Goal: Find contact information: Find contact information

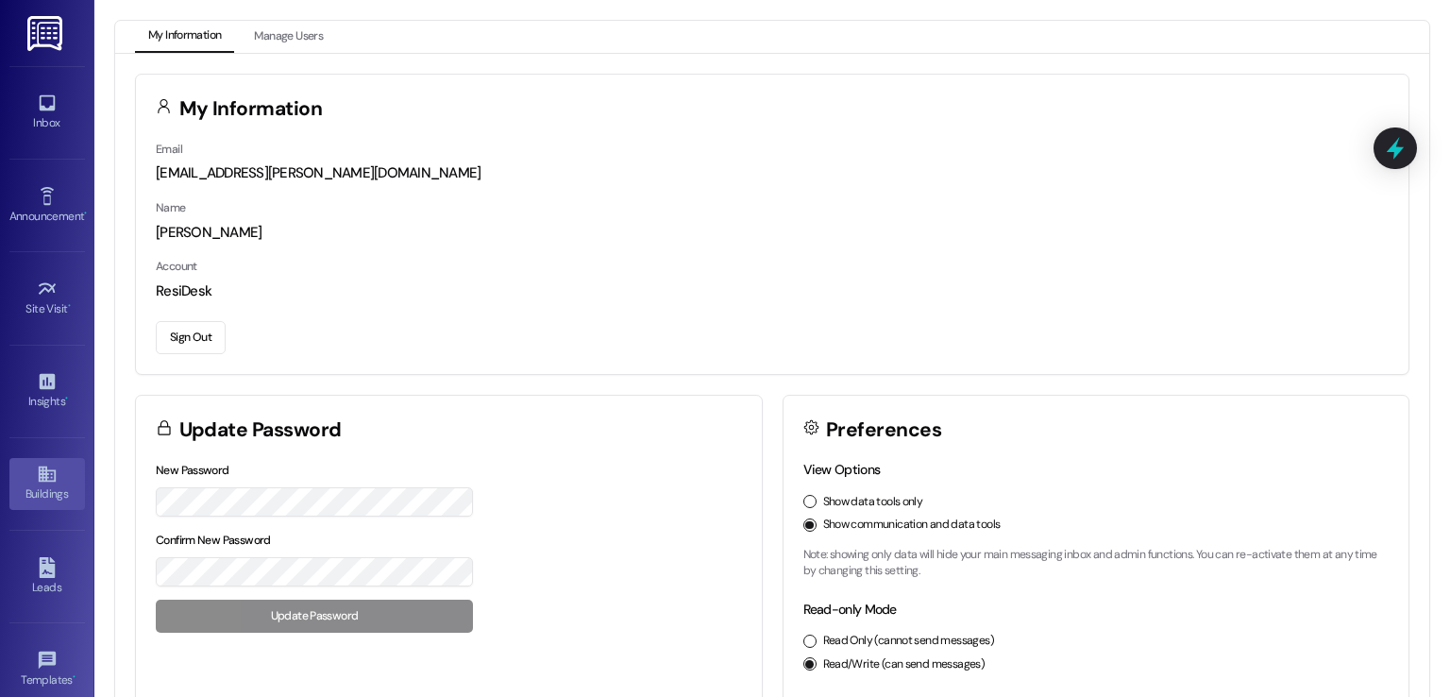
click at [37, 478] on icon at bounding box center [47, 474] width 21 height 21
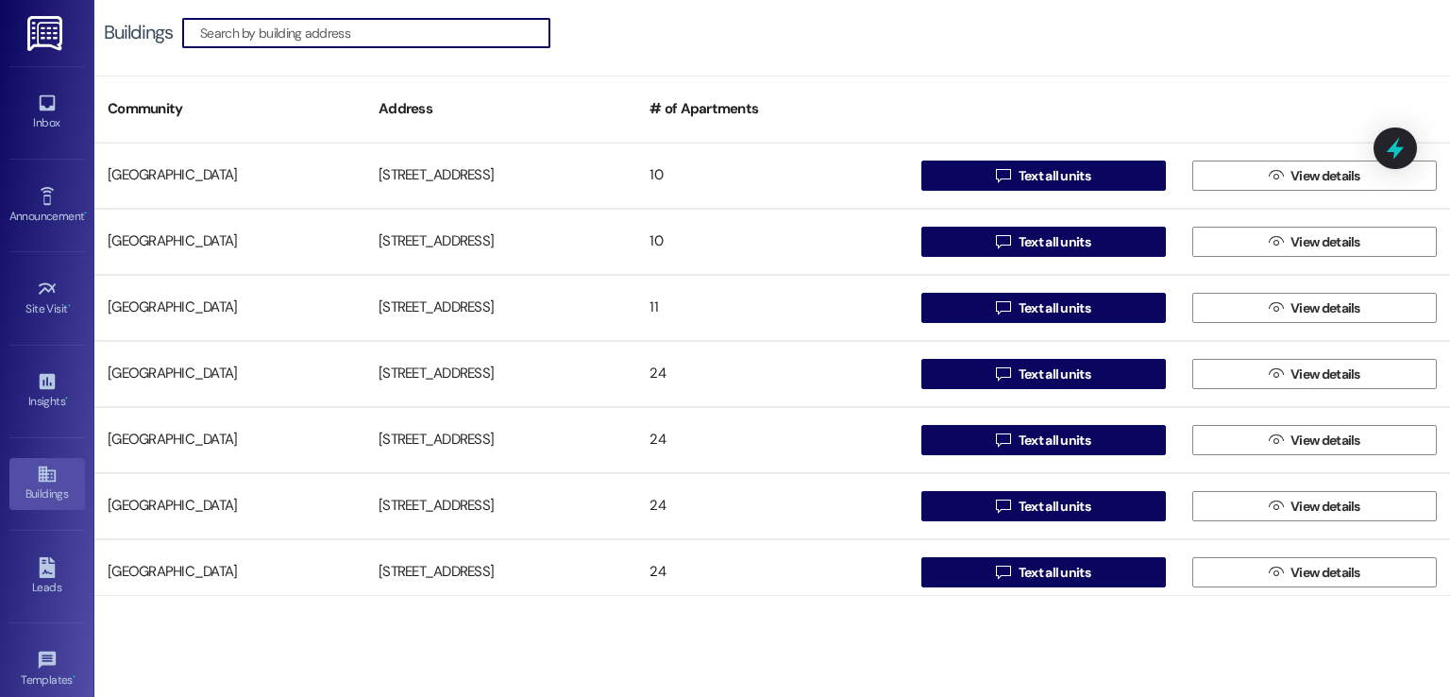
click at [449, 29] on input at bounding box center [374, 33] width 349 height 26
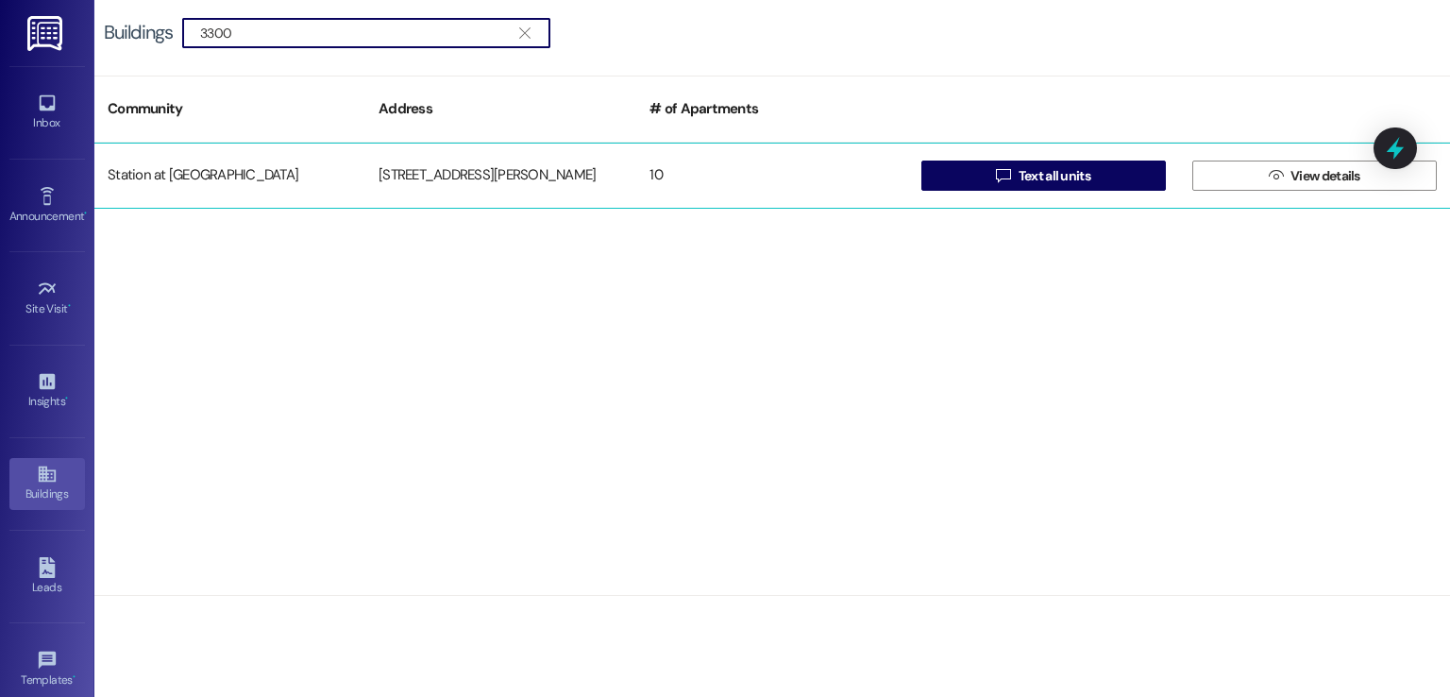
type input "3300"
click at [514, 178] on div "[STREET_ADDRESS][PERSON_NAME]" at bounding box center [500, 176] width 271 height 38
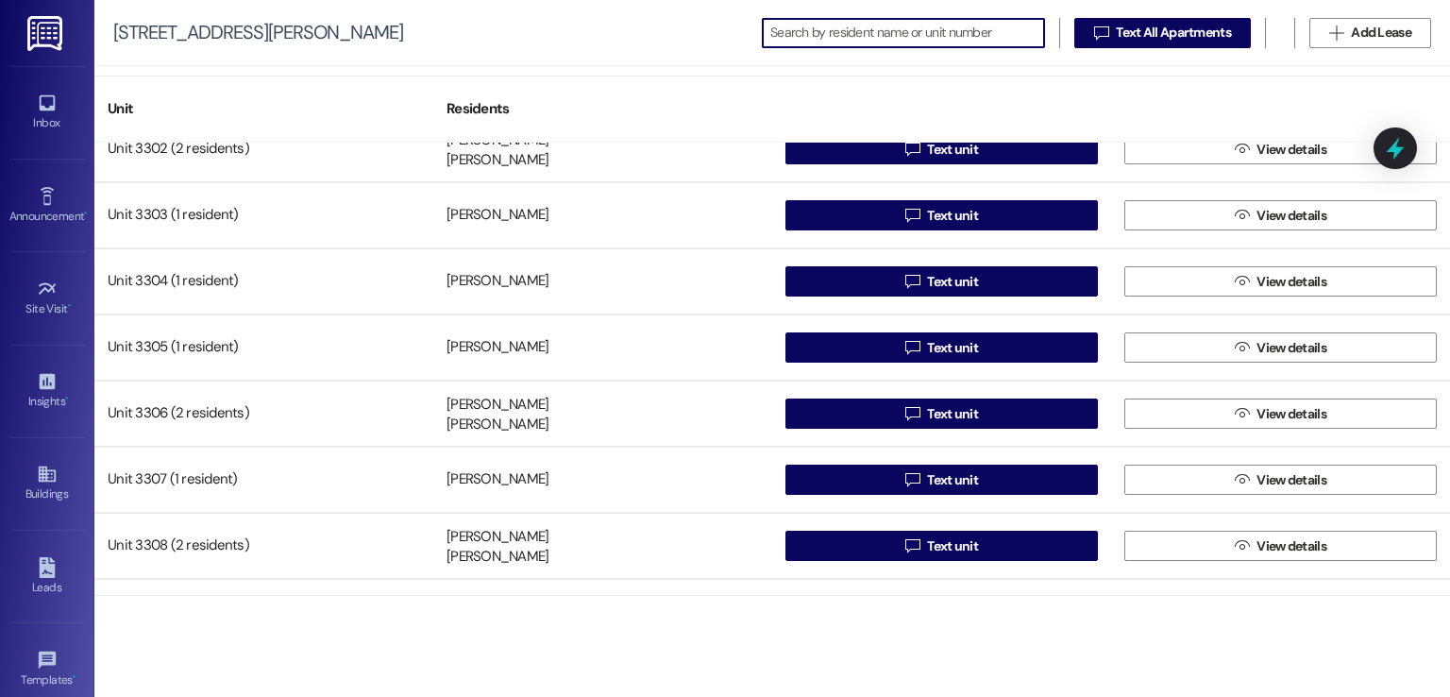
scroll to position [208, 0]
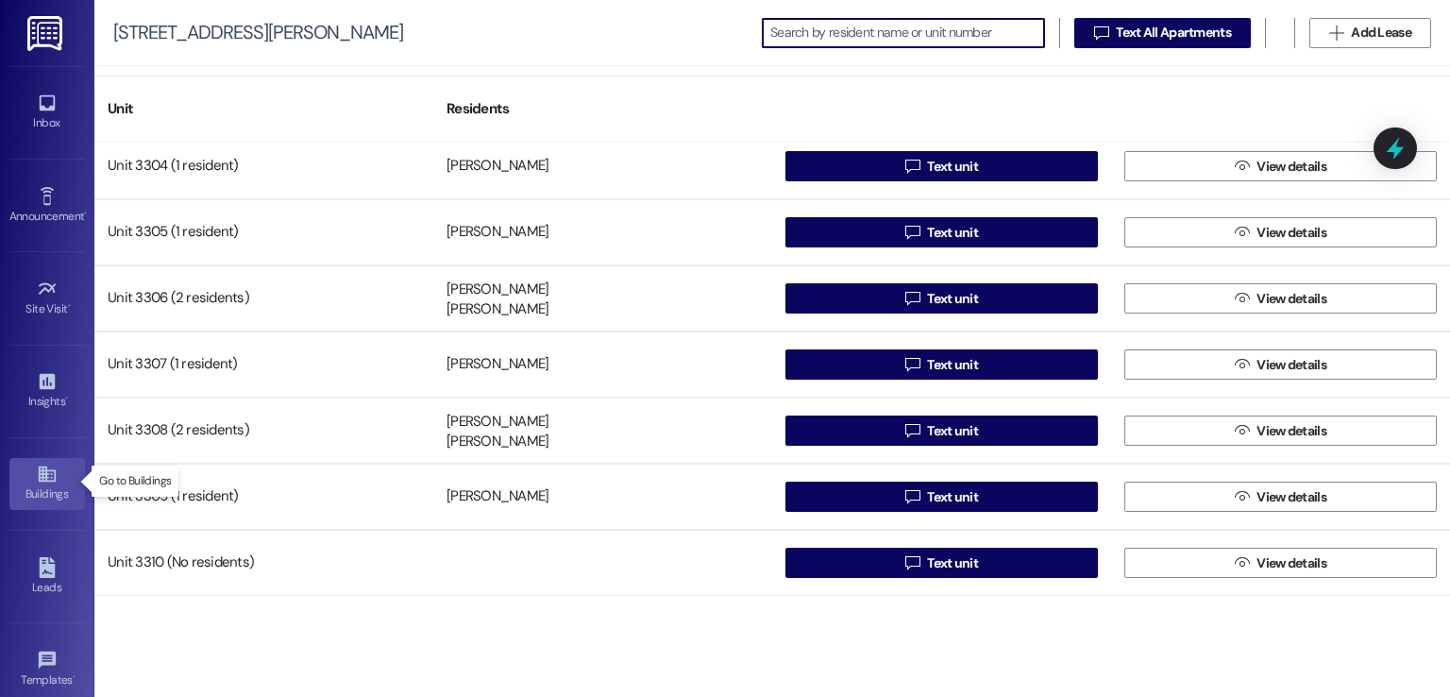
click at [42, 484] on div "Buildings" at bounding box center [47, 493] width 94 height 19
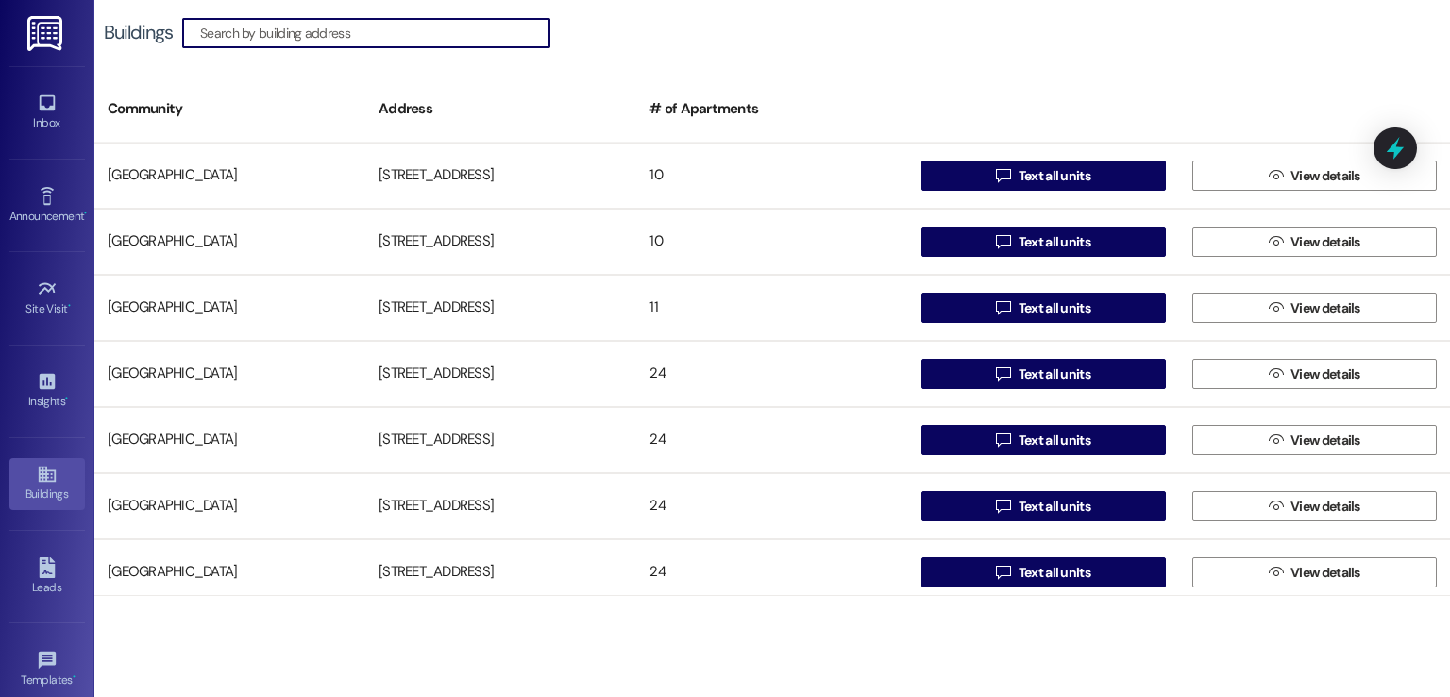
click at [404, 34] on input at bounding box center [374, 33] width 349 height 26
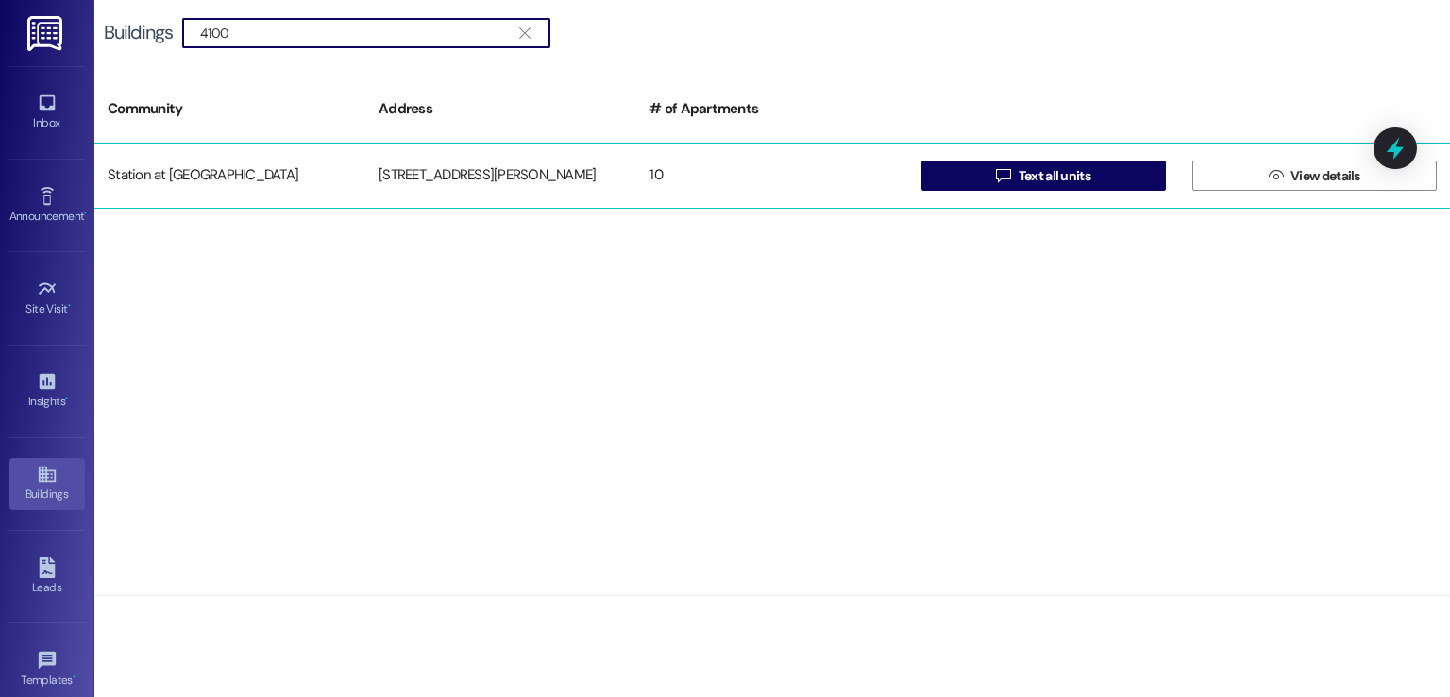
type input "4100"
click at [492, 175] on div "[STREET_ADDRESS][PERSON_NAME]" at bounding box center [500, 176] width 271 height 38
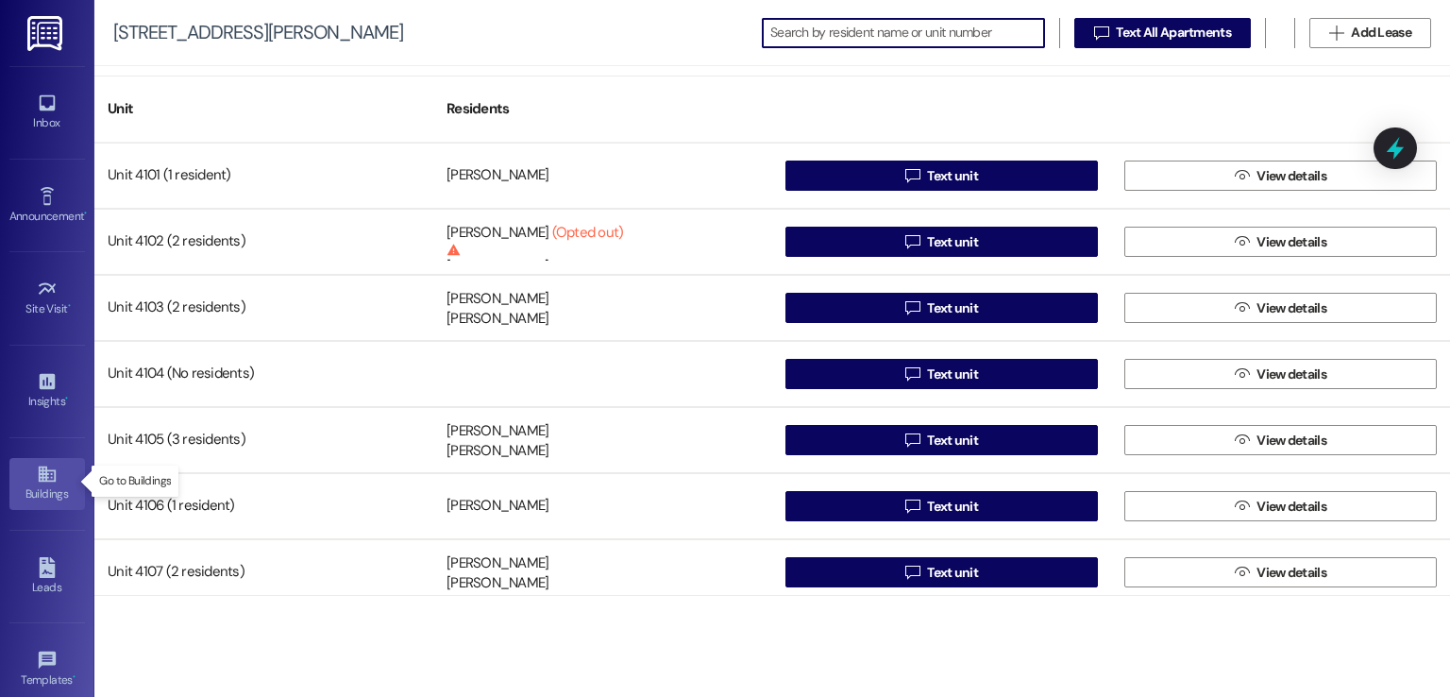
click at [49, 475] on icon at bounding box center [47, 474] width 21 height 21
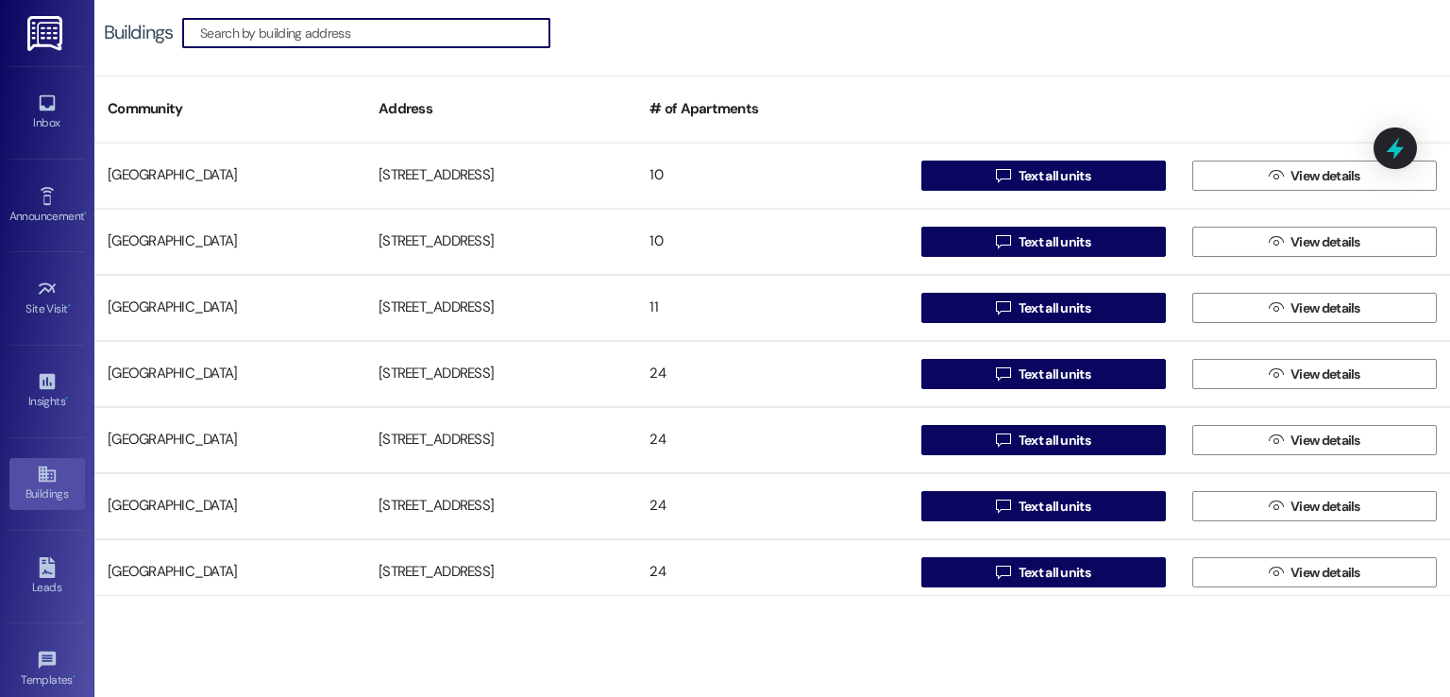
click at [457, 31] on input at bounding box center [374, 33] width 349 height 26
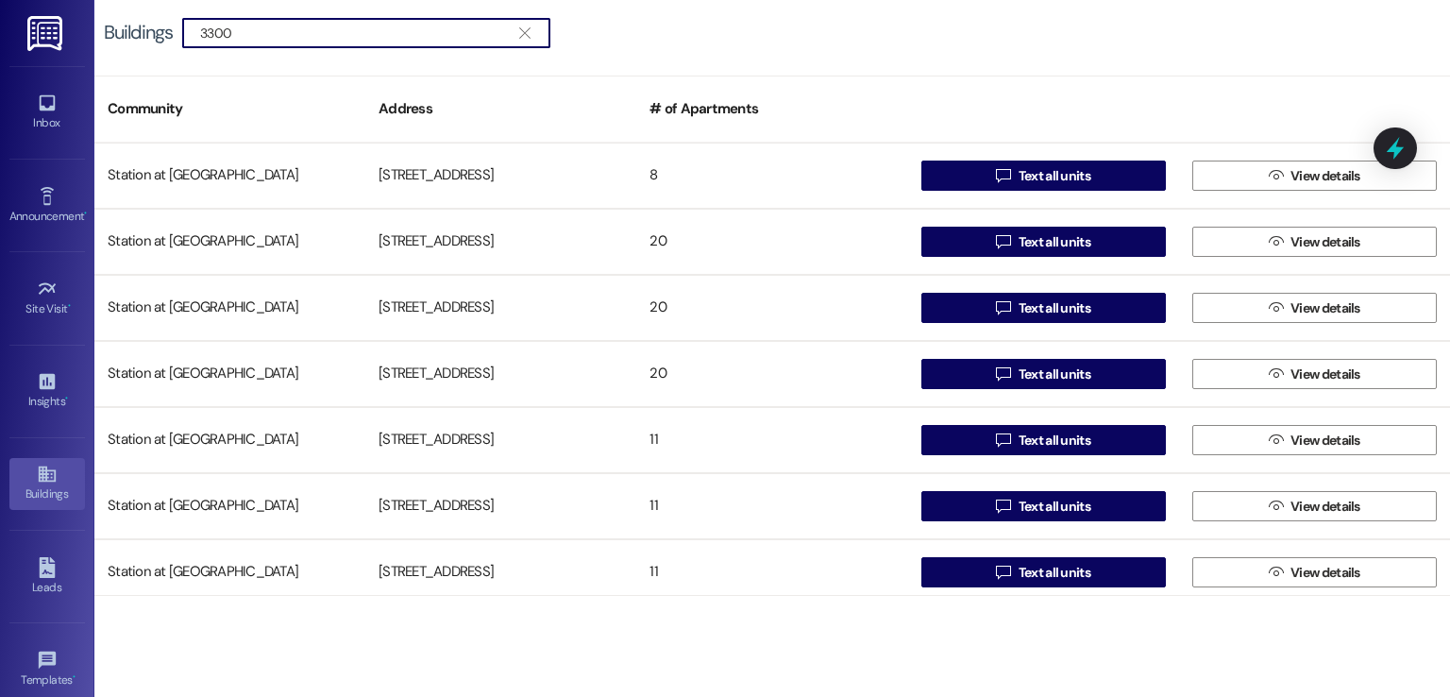
type input "3300"
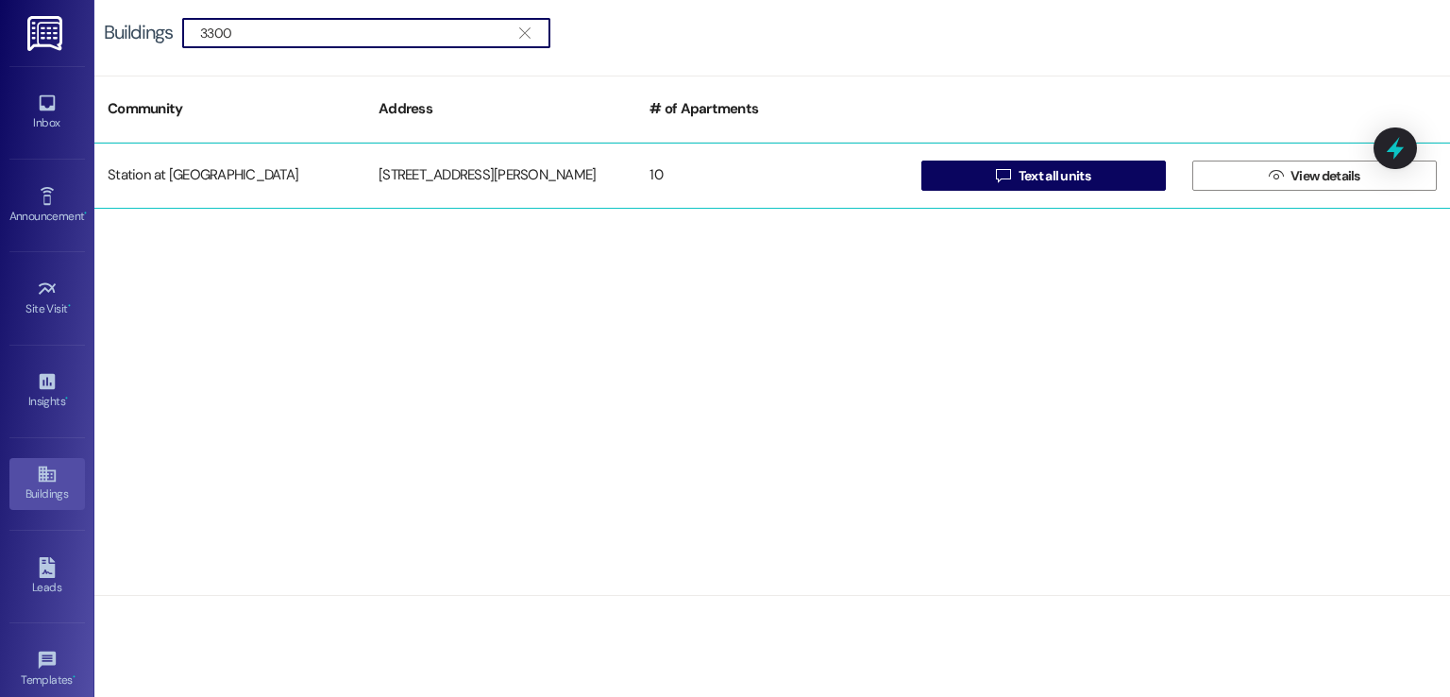
click at [480, 171] on div "[STREET_ADDRESS][PERSON_NAME]" at bounding box center [500, 176] width 271 height 38
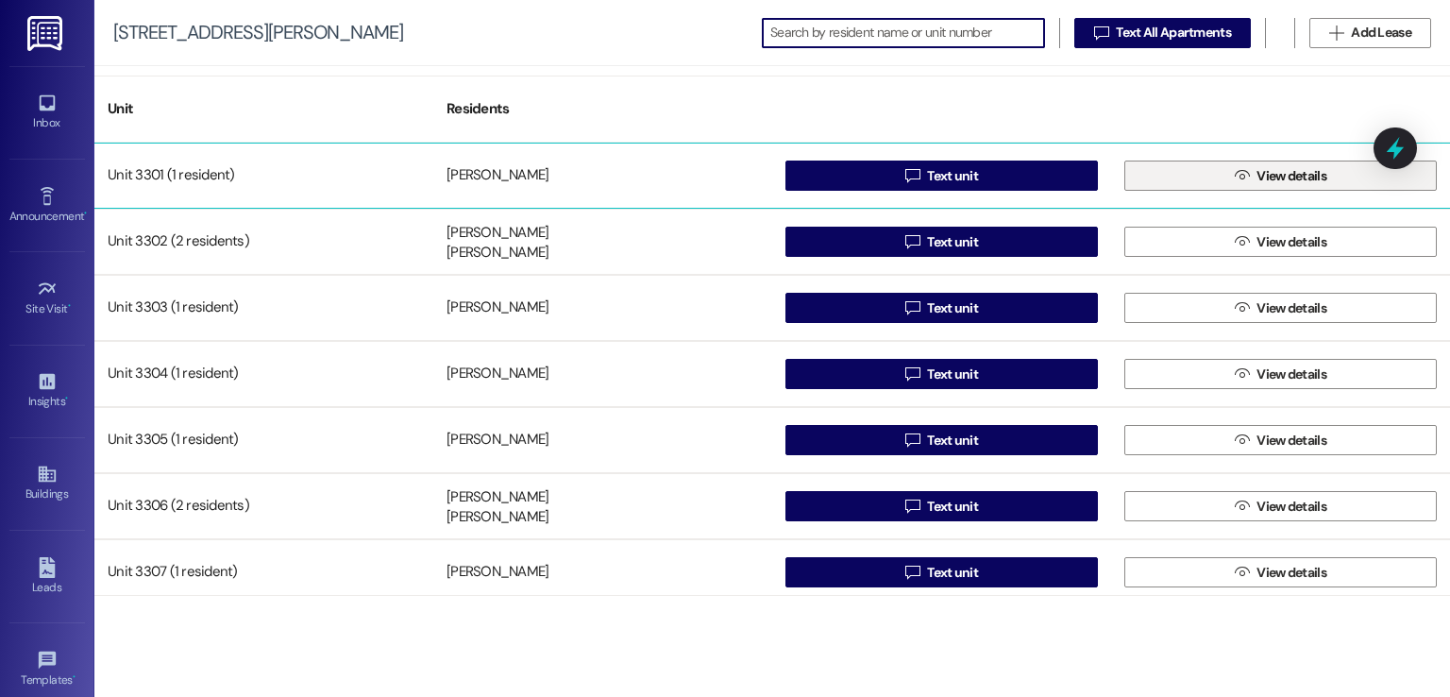
click at [1326, 175] on button " View details" at bounding box center [1280, 176] width 313 height 30
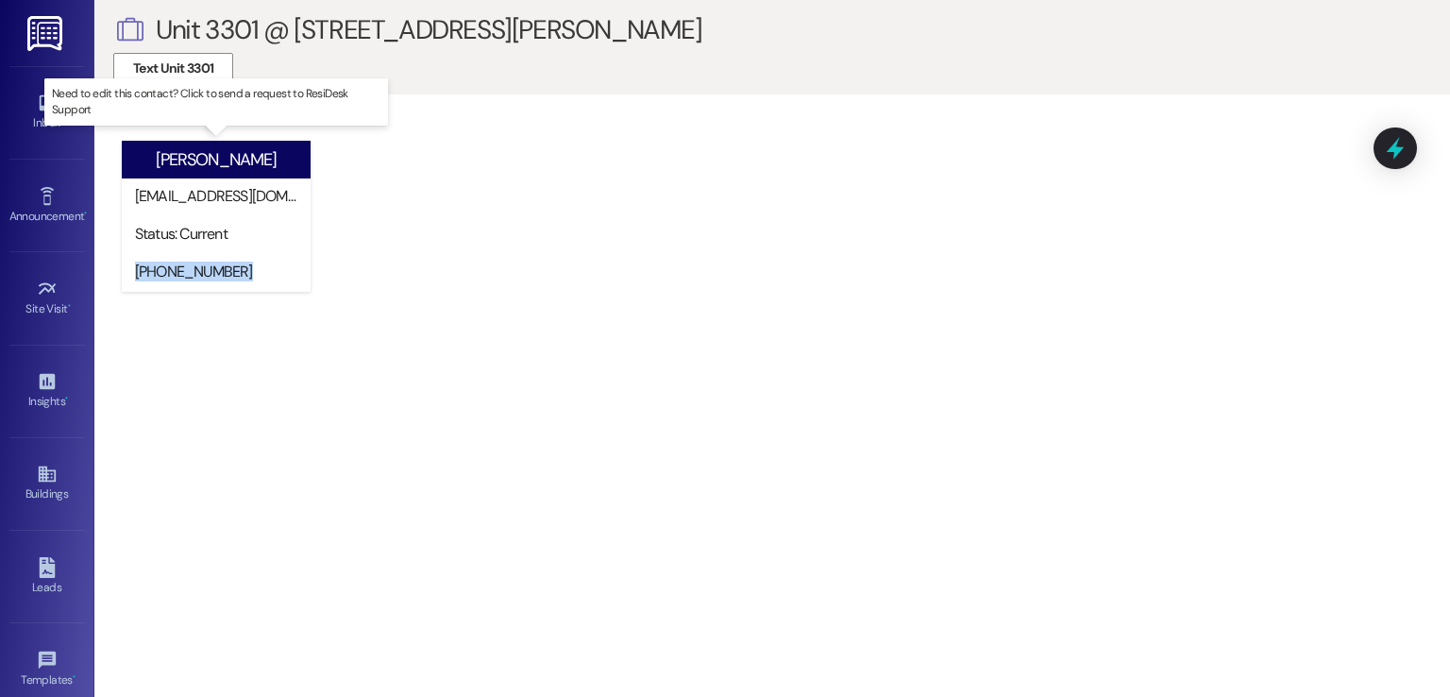
drag, startPoint x: 229, startPoint y: 270, endPoint x: 121, endPoint y: 276, distance: 108.7
click at [121, 276] on div "[PERSON_NAME] [PERSON_NAME][EMAIL_ADDRESS][DOMAIN_NAME] Status: Current [PHONE_…" at bounding box center [216, 223] width 206 height 174
copy div "[PHONE_NUMBER]"
